Goal: Information Seeking & Learning: Learn about a topic

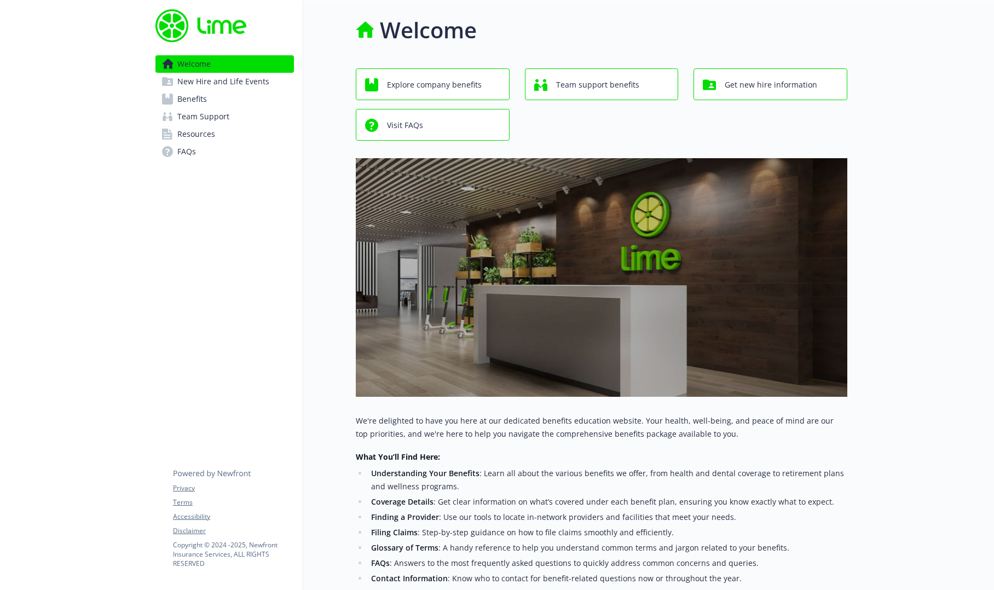
click at [211, 100] on link "Benefits" at bounding box center [224, 99] width 138 height 18
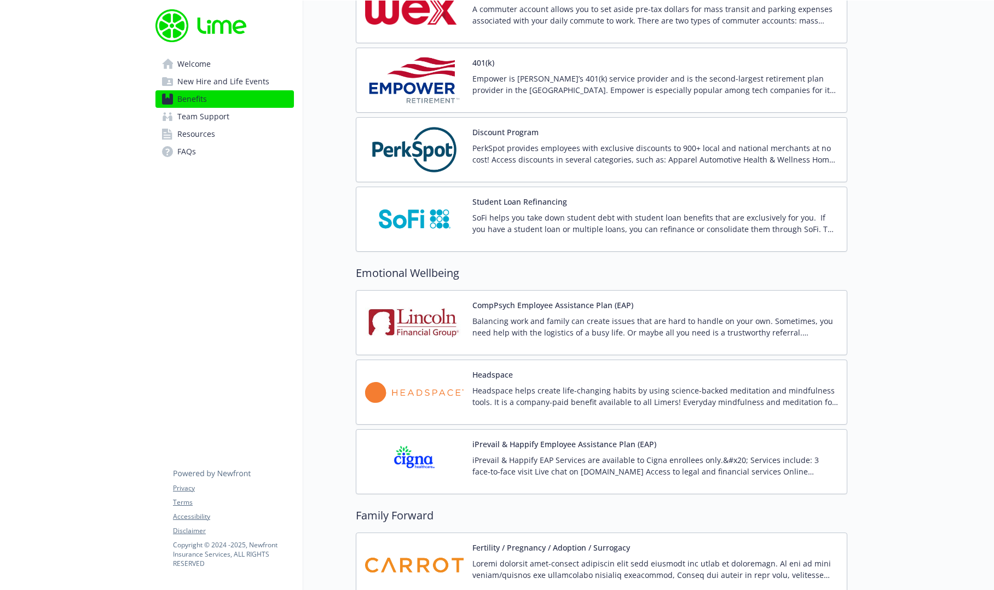
scroll to position [2281, 0]
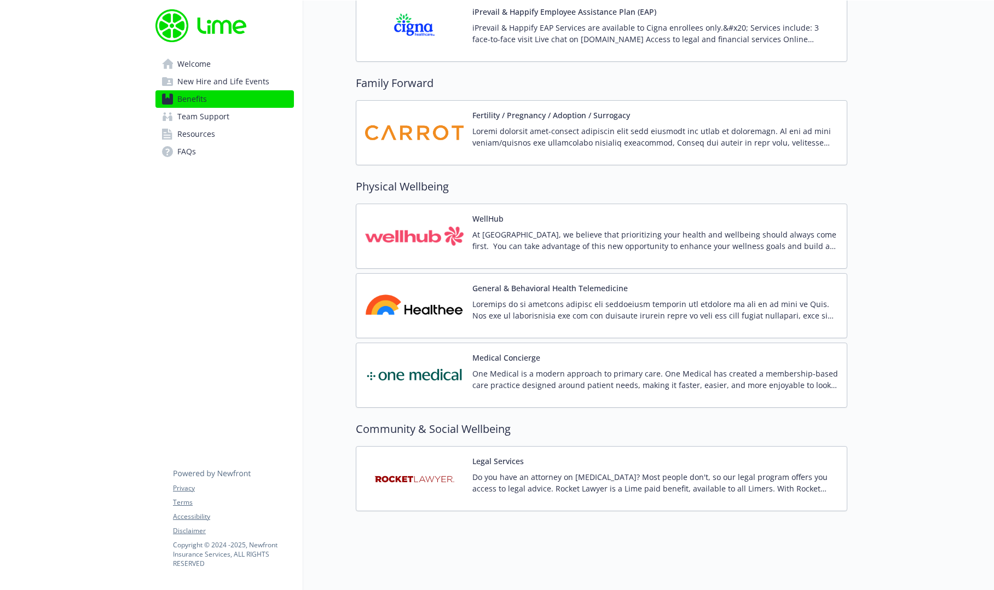
click at [547, 232] on p "At [GEOGRAPHIC_DATA], we believe that prioritizing your health and wellbeing sh…" at bounding box center [655, 240] width 366 height 23
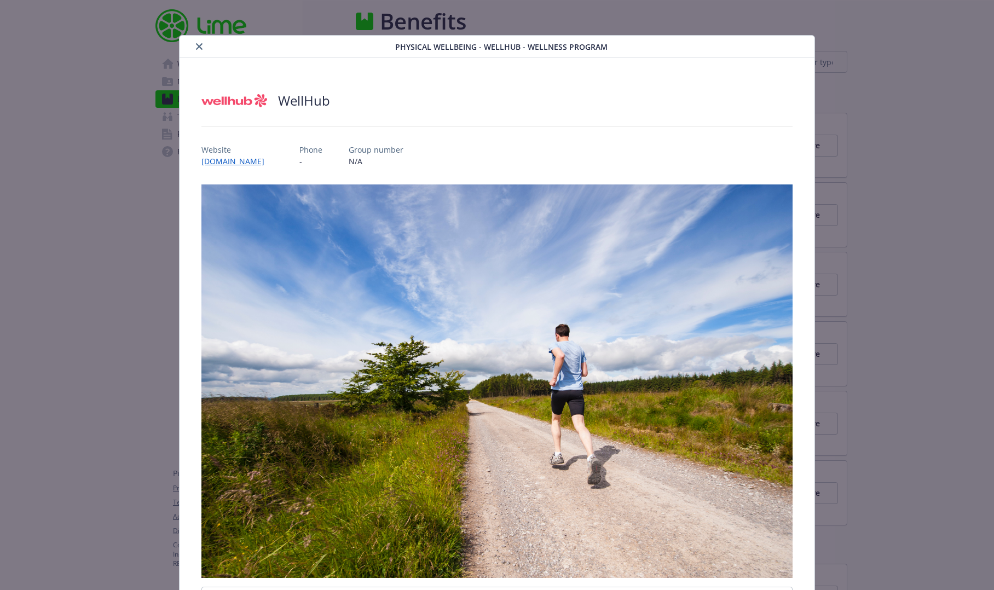
scroll to position [210, 0]
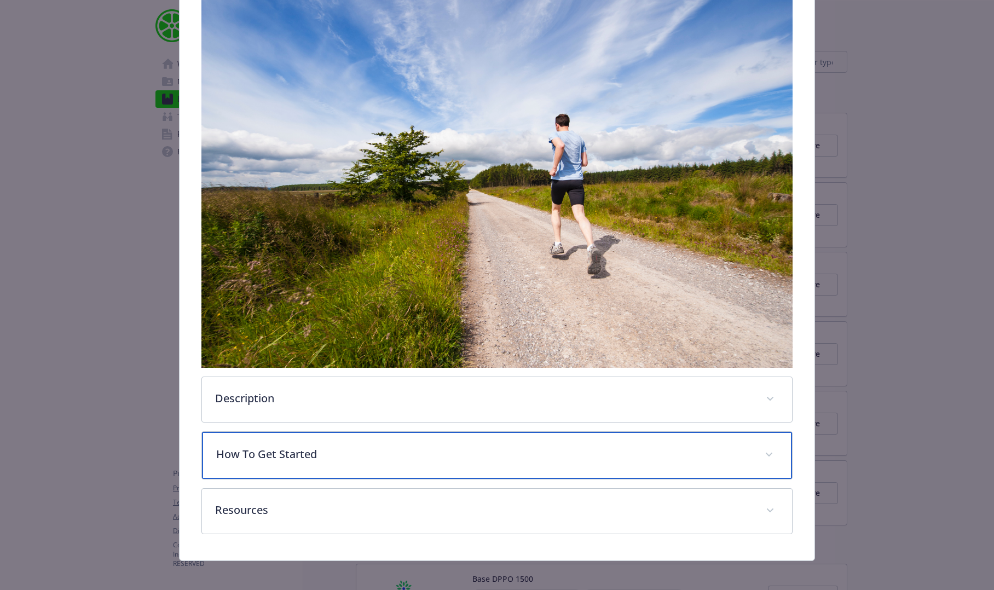
click at [341, 442] on div "How To Get Started" at bounding box center [497, 455] width 590 height 47
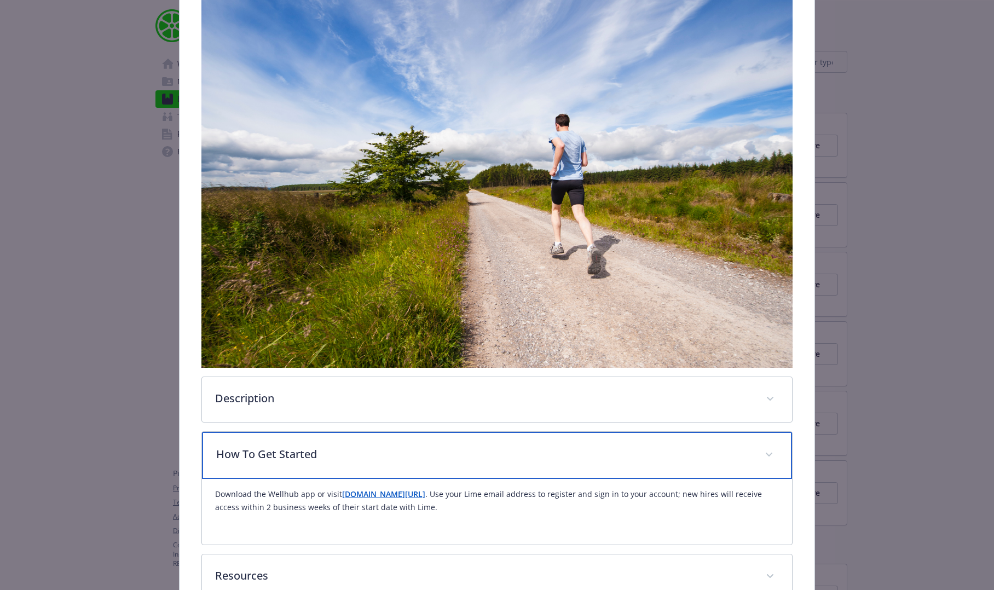
scroll to position [278, 0]
